Goal: Browse casually: Explore the website without a specific task or goal

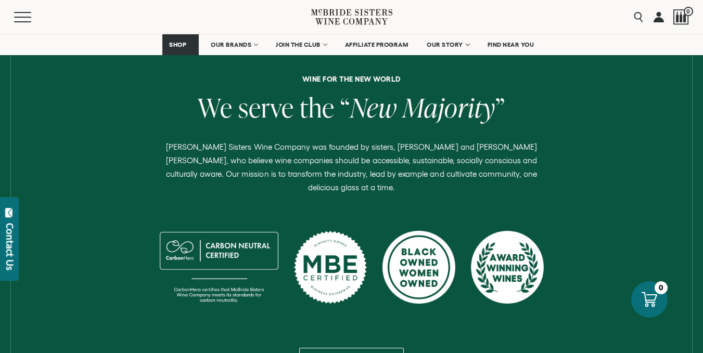
scroll to position [374, 0]
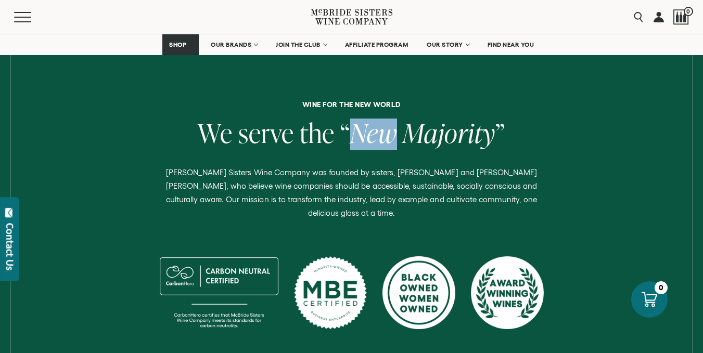
drag, startPoint x: 352, startPoint y: 138, endPoint x: 399, endPoint y: 136, distance: 46.8
click at [399, 136] on em "New Majority" at bounding box center [422, 133] width 145 height 36
click at [399, 134] on em "New Majority" at bounding box center [422, 133] width 145 height 36
click at [378, 138] on span "New" at bounding box center [373, 133] width 47 height 36
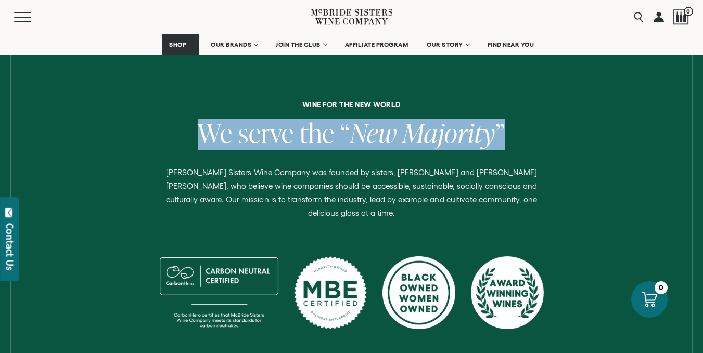
click at [378, 138] on span "New" at bounding box center [373, 133] width 47 height 36
click at [521, 138] on h2 "We serve the “ New Majority ”" at bounding box center [351, 135] width 687 height 32
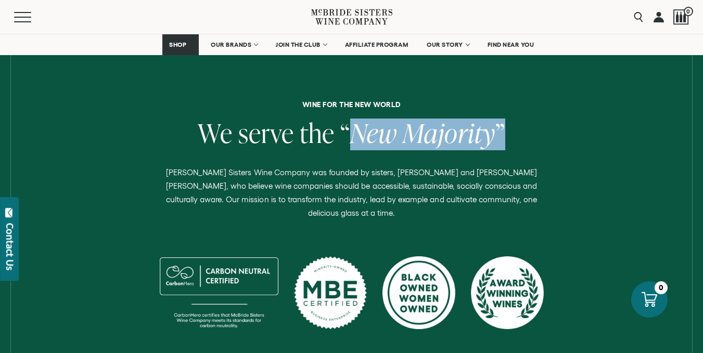
drag, startPoint x: 479, startPoint y: 134, endPoint x: 345, endPoint y: 163, distance: 137.8
click at [343, 150] on div "Wine for the new world We serve the “ New Majority ” [PERSON_NAME] Sisters Wine…" at bounding box center [351, 249] width 687 height 297
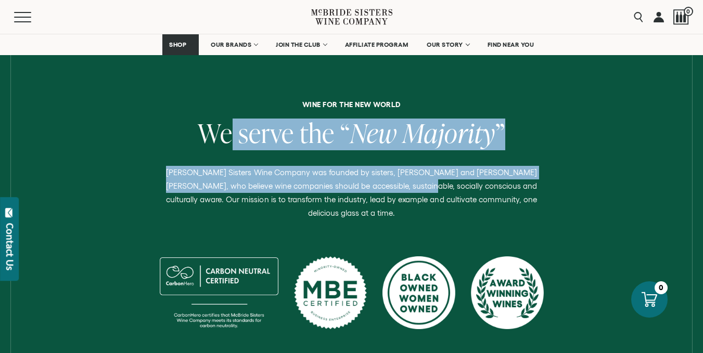
drag, startPoint x: 361, startPoint y: 182, endPoint x: 224, endPoint y: 134, distance: 145.6
click at [229, 135] on div "Wine for the new world We serve the “ New Majority ” [PERSON_NAME] Sisters Wine…" at bounding box center [351, 249] width 687 height 297
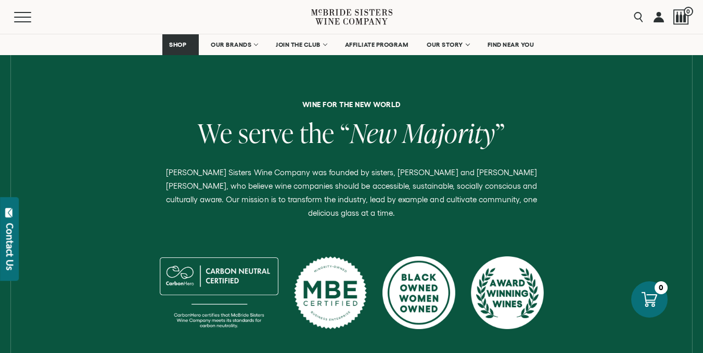
click at [174, 128] on h2 "We serve the “ New Majority ”" at bounding box center [351, 135] width 687 height 32
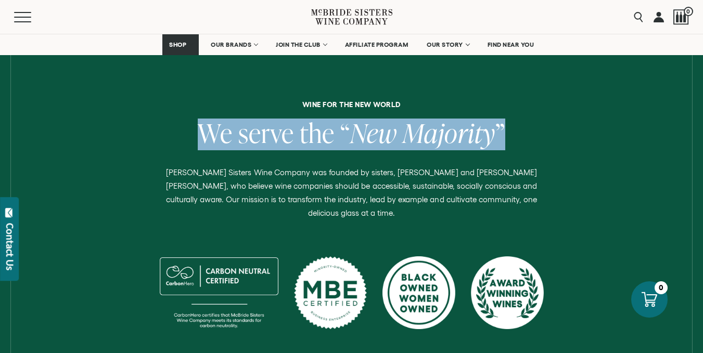
drag, startPoint x: 198, startPoint y: 130, endPoint x: 536, endPoint y: 132, distance: 338.5
click at [536, 132] on h2 "We serve the “ New Majority ”" at bounding box center [351, 135] width 687 height 32
copy h2 "We serve the “ New Majority ”"
click at [453, 126] on span "Majority" at bounding box center [448, 133] width 93 height 36
click at [467, 131] on span "Majority" at bounding box center [448, 133] width 93 height 36
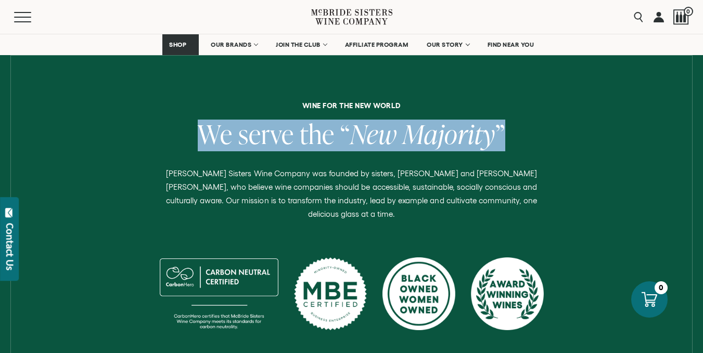
scroll to position [322, 0]
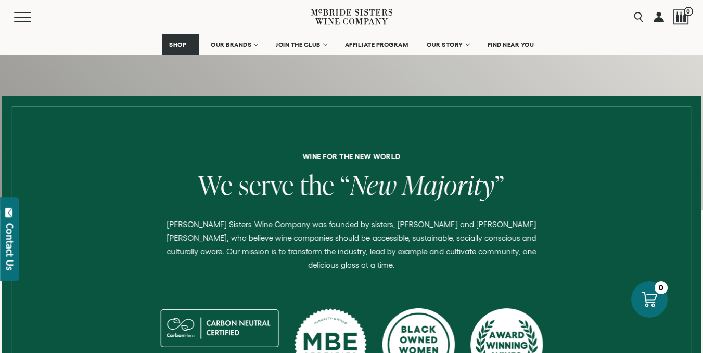
click at [358, 223] on p "[PERSON_NAME] Sisters Wine Company was founded by sisters, [PERSON_NAME] and [P…" at bounding box center [351, 245] width 389 height 54
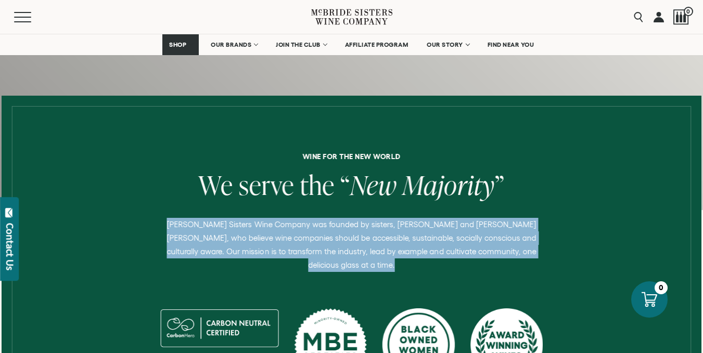
click at [358, 223] on p "[PERSON_NAME] Sisters Wine Company was founded by sisters, [PERSON_NAME] and [P…" at bounding box center [351, 245] width 389 height 54
click at [379, 229] on p "[PERSON_NAME] Sisters Wine Company was founded by sisters, [PERSON_NAME] and [P…" at bounding box center [351, 245] width 389 height 54
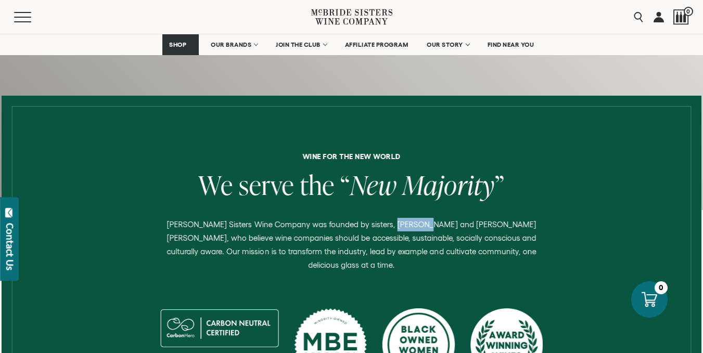
click at [379, 229] on p "[PERSON_NAME] Sisters Wine Company was founded by sisters, [PERSON_NAME] and [P…" at bounding box center [351, 245] width 389 height 54
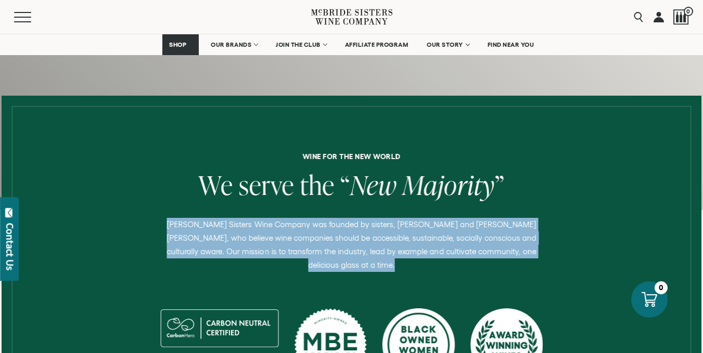
click at [379, 229] on p "[PERSON_NAME] Sisters Wine Company was founded by sisters, [PERSON_NAME] and [P…" at bounding box center [351, 245] width 389 height 54
click at [379, 226] on p "[PERSON_NAME] Sisters Wine Company was founded by sisters, [PERSON_NAME] and [P…" at bounding box center [351, 245] width 389 height 54
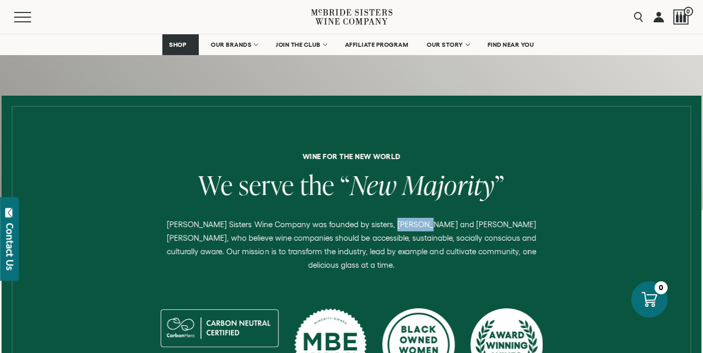
click at [379, 226] on p "[PERSON_NAME] Sisters Wine Company was founded by sisters, [PERSON_NAME] and [P…" at bounding box center [351, 245] width 389 height 54
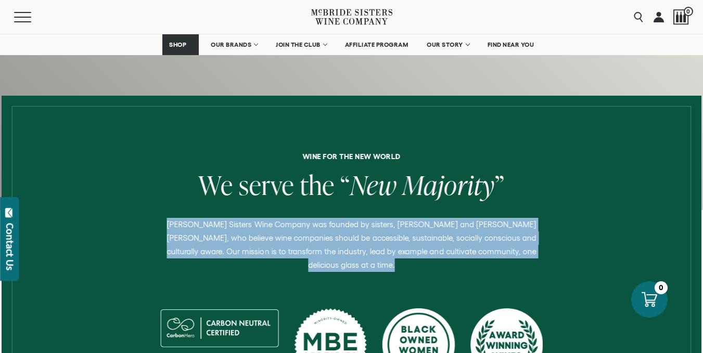
click at [379, 226] on p "[PERSON_NAME] Sisters Wine Company was founded by sisters, [PERSON_NAME] and [P…" at bounding box center [351, 245] width 389 height 54
click at [168, 223] on p "[PERSON_NAME] Sisters Wine Company was founded by sisters, [PERSON_NAME] and [P…" at bounding box center [351, 245] width 389 height 54
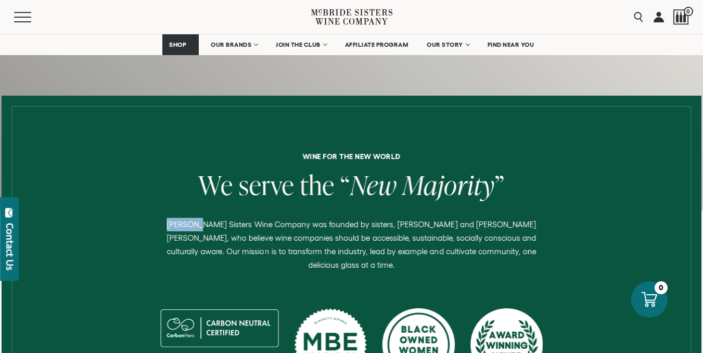
click at [168, 223] on p "[PERSON_NAME] Sisters Wine Company was founded by sisters, [PERSON_NAME] and [P…" at bounding box center [351, 245] width 389 height 54
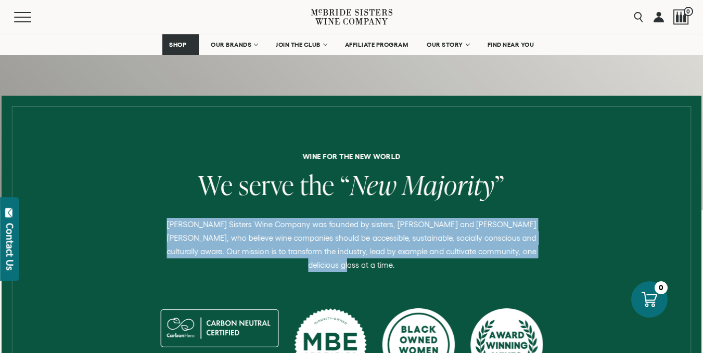
click at [516, 253] on p "[PERSON_NAME] Sisters Wine Company was founded by sisters, [PERSON_NAME] and [P…" at bounding box center [351, 245] width 389 height 54
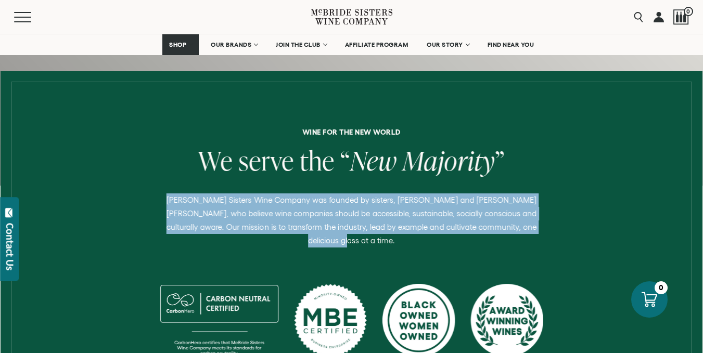
scroll to position [364, 0]
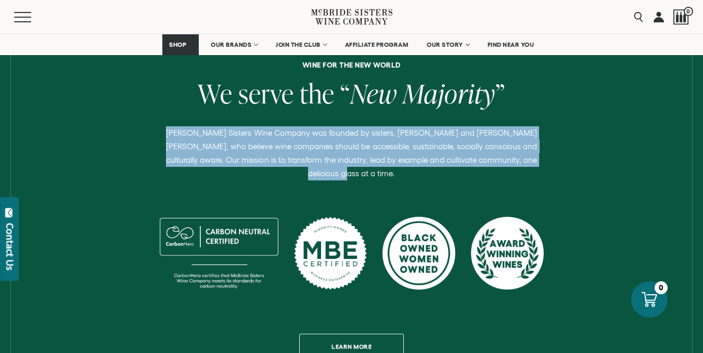
scroll to position [416, 0]
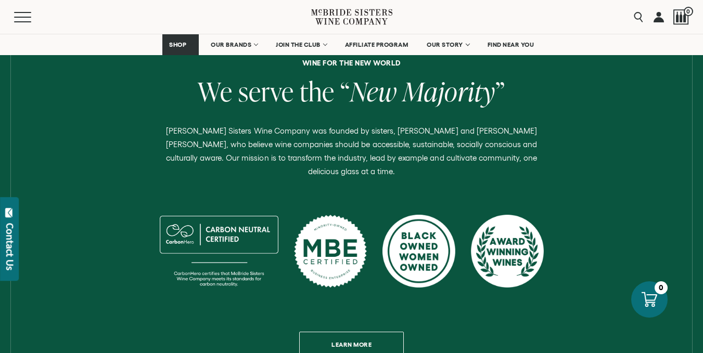
drag, startPoint x: 234, startPoint y: 231, endPoint x: 256, endPoint y: 216, distance: 27.3
click at [256, 216] on div at bounding box center [219, 251] width 119 height 73
drag, startPoint x: 207, startPoint y: 230, endPoint x: 217, endPoint y: 256, distance: 27.1
click at [217, 256] on div at bounding box center [219, 251] width 119 height 73
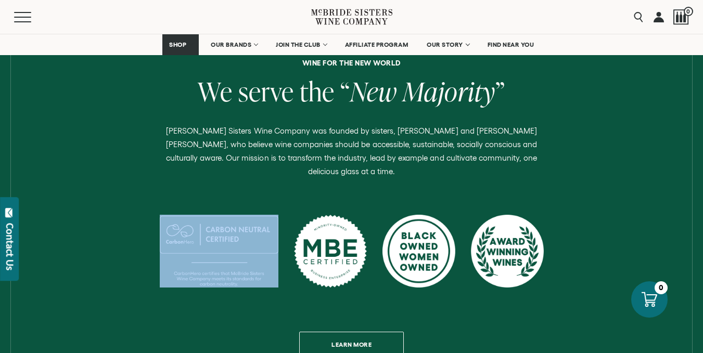
click at [220, 275] on div at bounding box center [219, 257] width 119 height 85
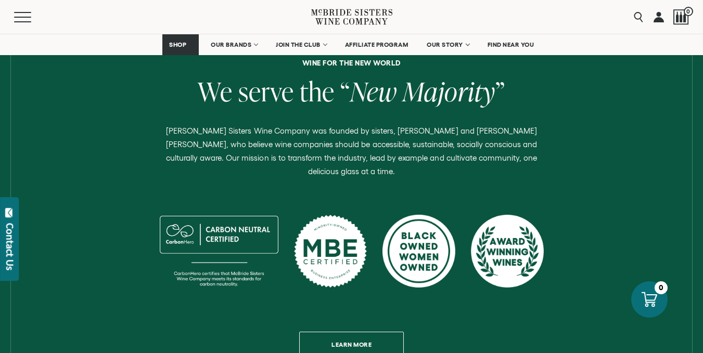
click at [110, 291] on div "Wine for the new world We serve the “ New Majority ” [PERSON_NAME] Sisters Wine…" at bounding box center [351, 207] width 687 height 297
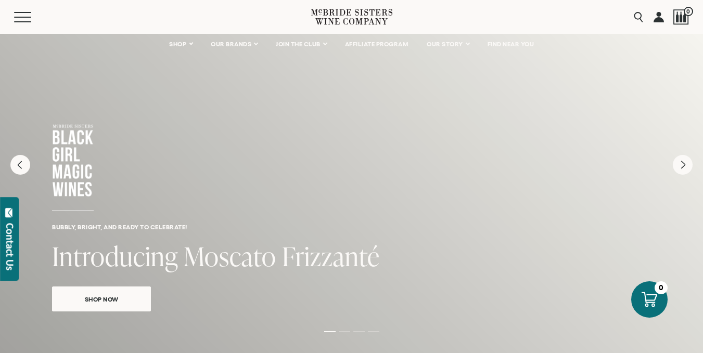
scroll to position [0, 0]
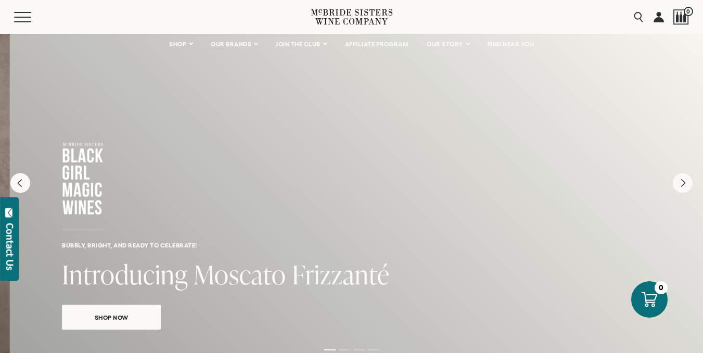
click at [100, 207] on div "Bubbly, bright, and ready to celebrate! Introducing Moscato Frizzanté Shop Now" at bounding box center [361, 194] width 703 height 322
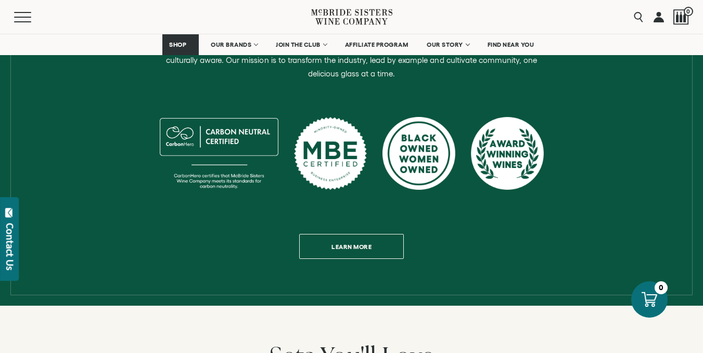
scroll to position [468, 0]
